Goal: Information Seeking & Learning: Get advice/opinions

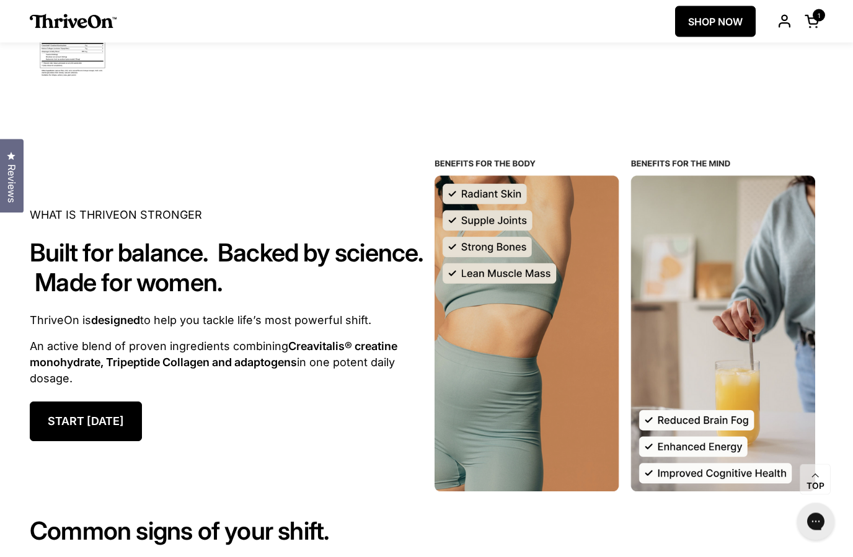
scroll to position [1071, 0]
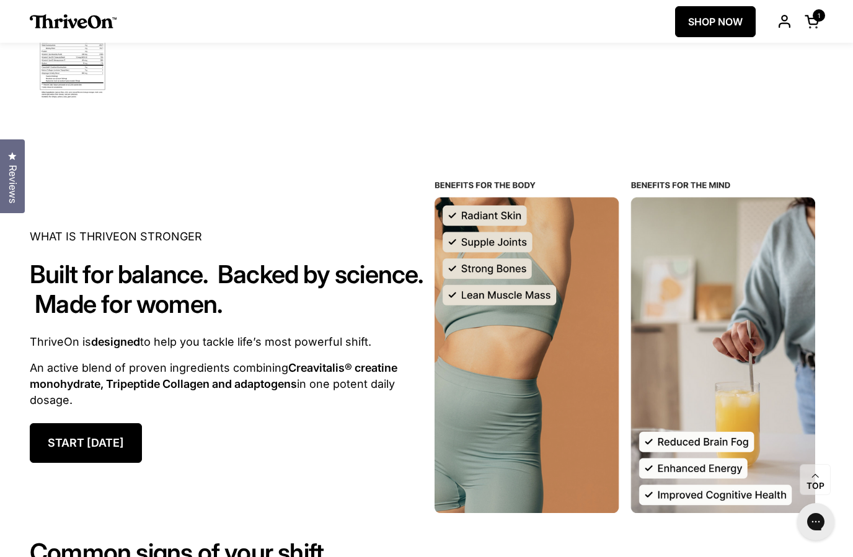
click at [13, 183] on span "Reviews" at bounding box center [12, 184] width 16 height 38
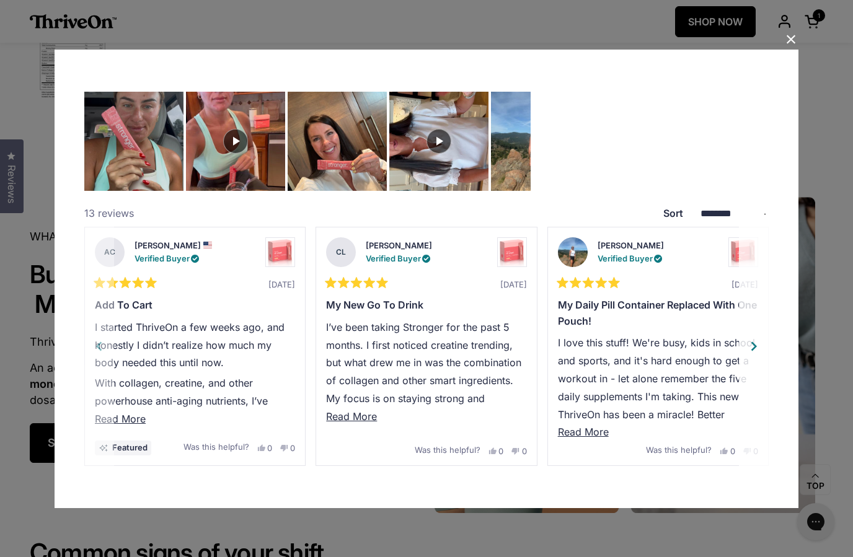
click at [767, 346] on button "Next" at bounding box center [754, 345] width 30 height 239
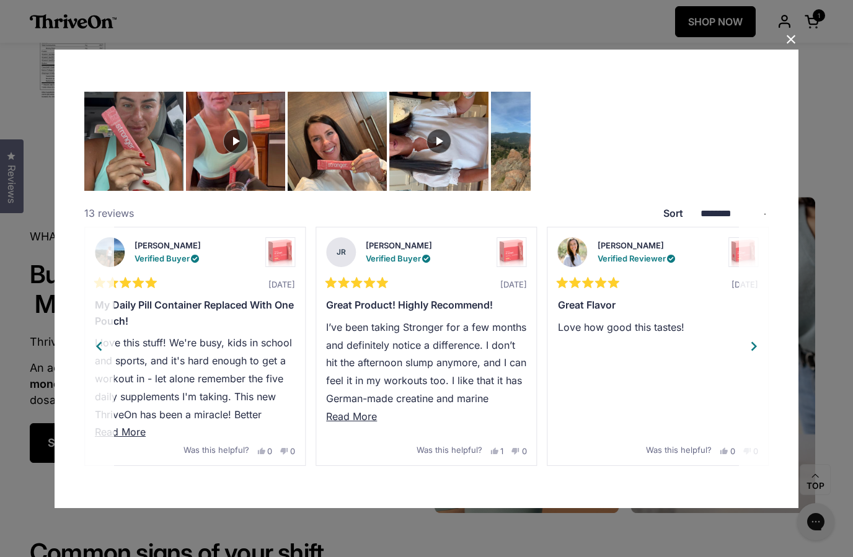
click at [768, 363] on button "Next" at bounding box center [754, 345] width 30 height 239
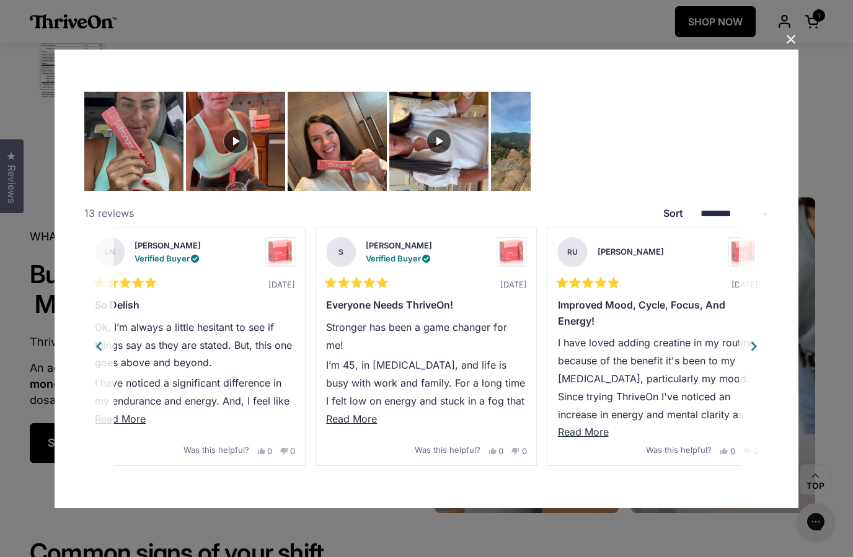
click at [768, 371] on button "Next" at bounding box center [754, 345] width 30 height 239
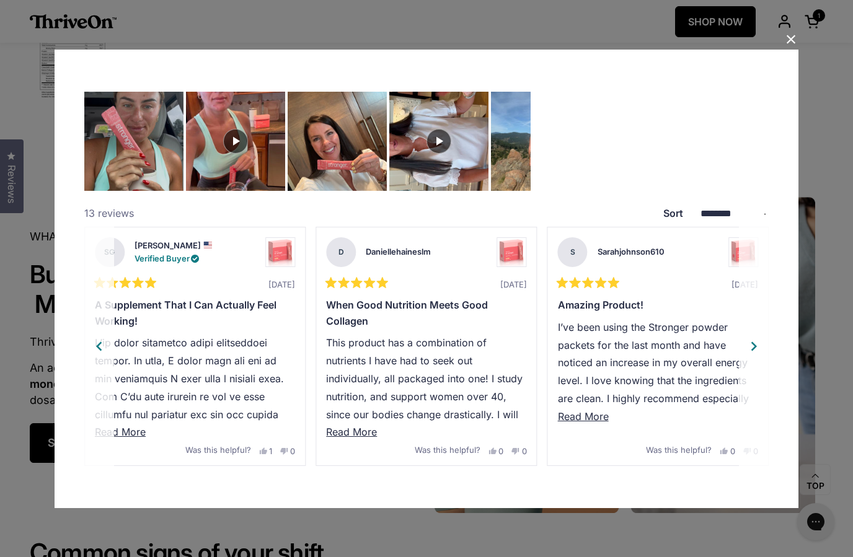
click at [768, 368] on button "Next" at bounding box center [754, 345] width 30 height 239
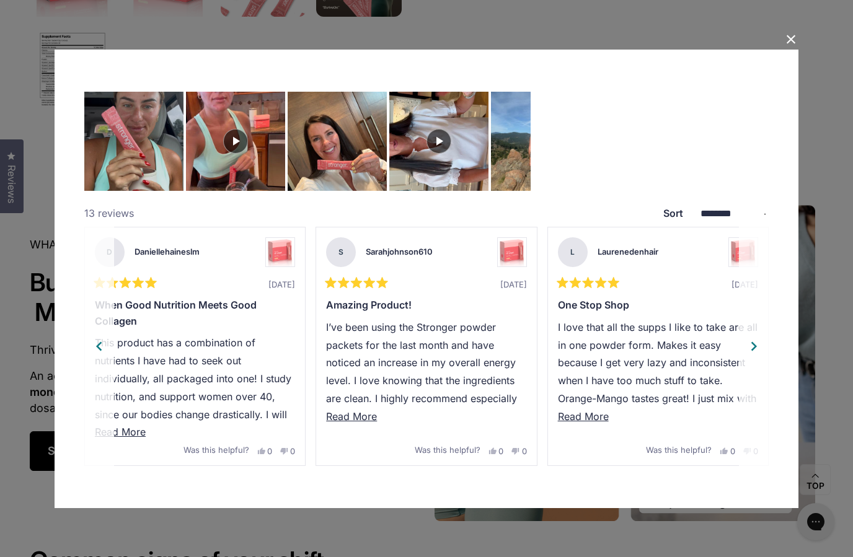
scroll to position [1046, 0]
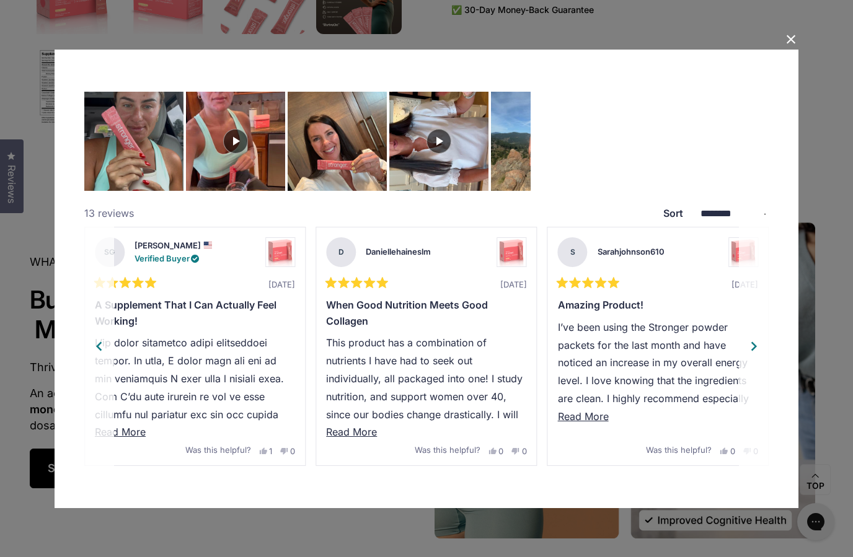
click at [97, 365] on button "Previous" at bounding box center [99, 345] width 30 height 239
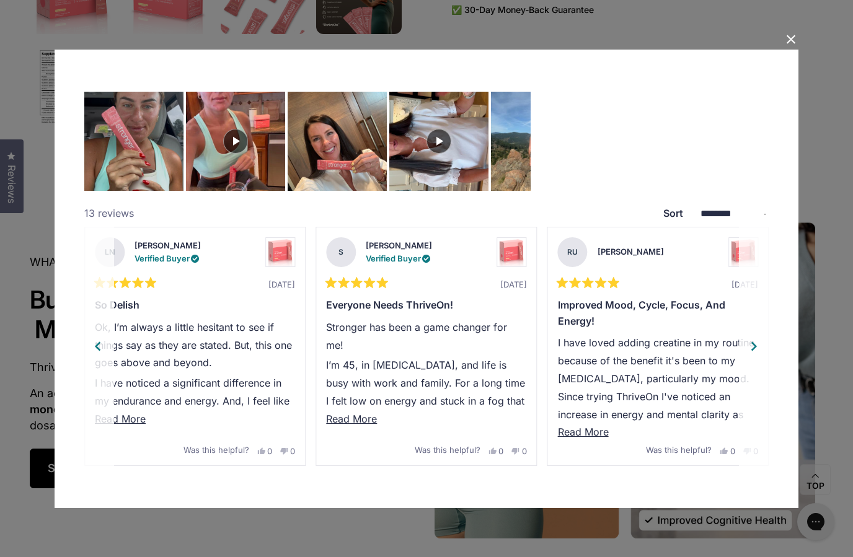
click at [92, 344] on div "Previous" at bounding box center [98, 346] width 19 height 19
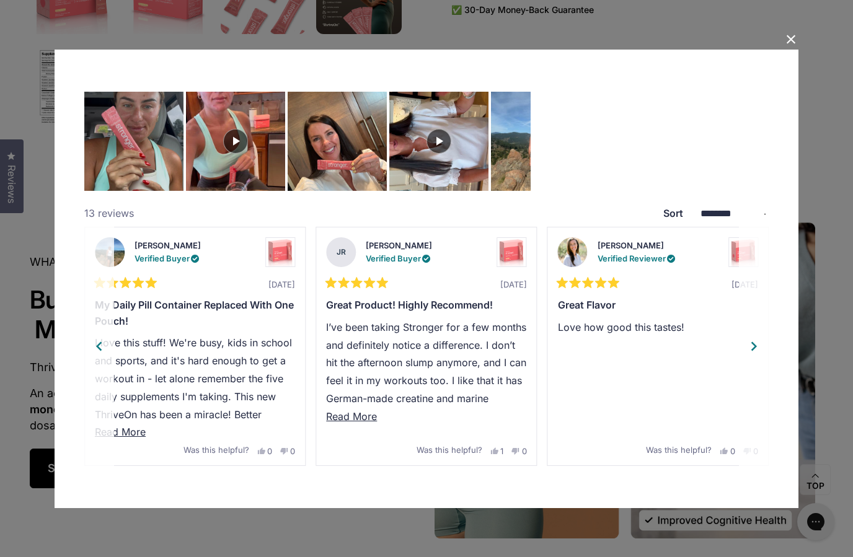
click at [352, 416] on span "Read More" at bounding box center [351, 416] width 51 height 12
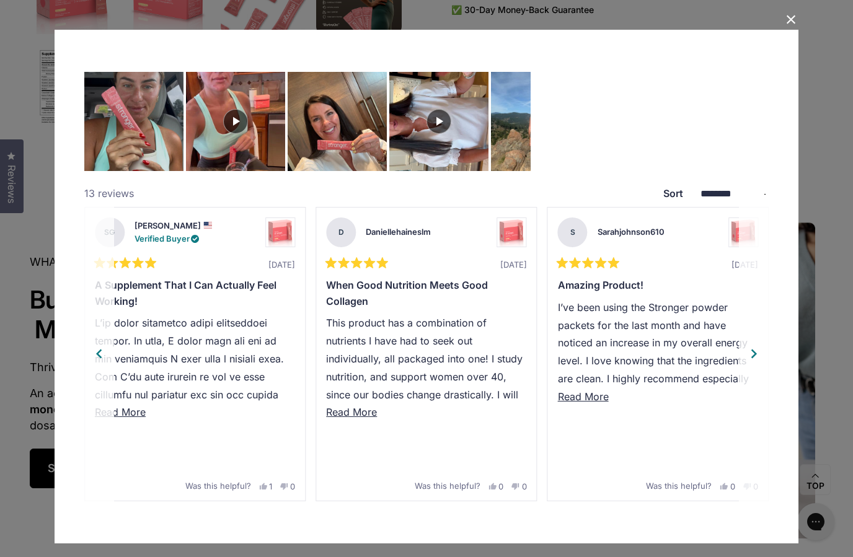
scroll to position [0, 0]
click at [324, 551] on div "**********" at bounding box center [426, 278] width 853 height 557
